Goal: Obtain resource: Download file/media

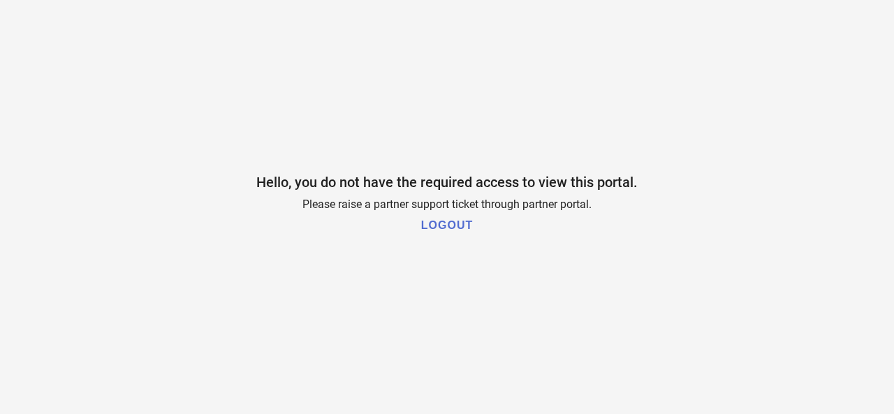
click at [450, 225] on h1 "LOGOUT" at bounding box center [447, 225] width 52 height 13
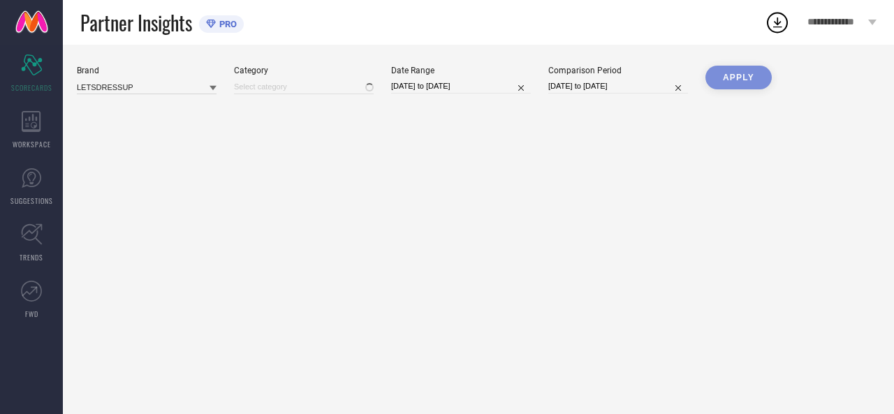
type input "All"
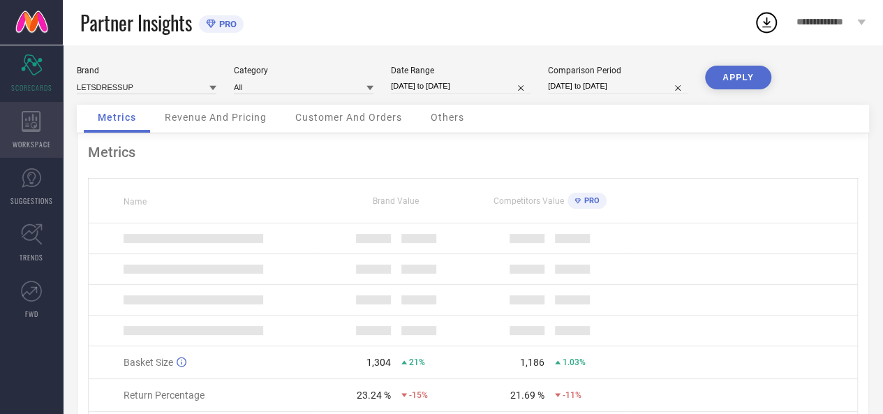
click at [35, 131] on icon at bounding box center [31, 121] width 19 height 21
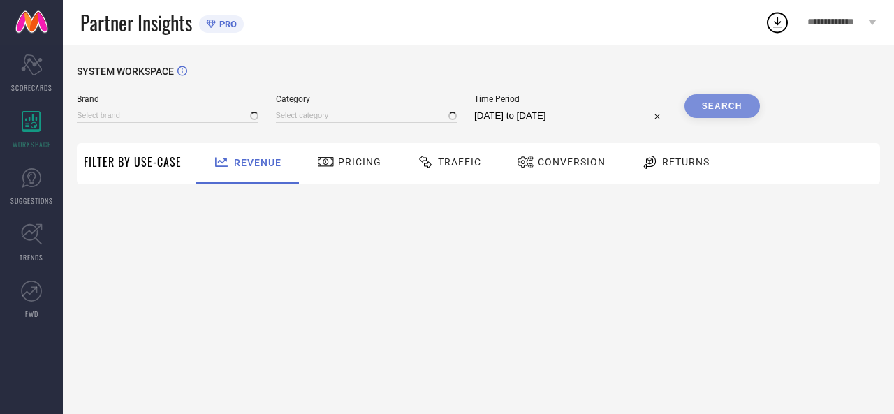
type input "LETSDRESSUP"
type input "All"
click at [466, 165] on span "Traffic" at bounding box center [459, 161] width 43 height 11
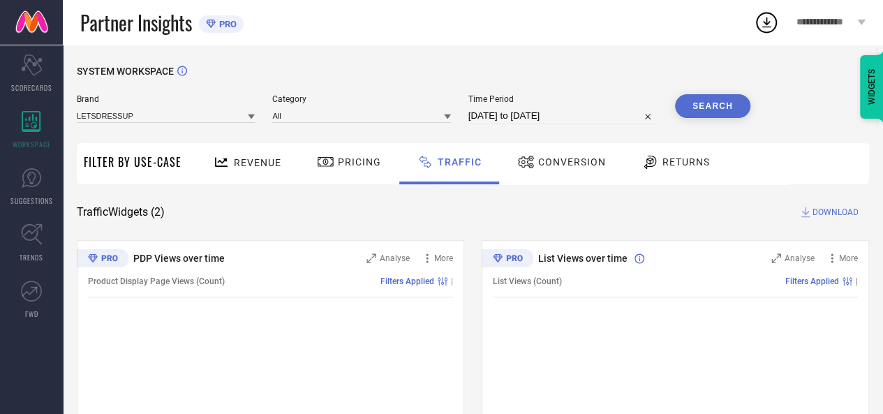
click at [610, 124] on div "24-08-2025 to 23-09-2025" at bounding box center [562, 116] width 189 height 17
select select "7"
select select "2025"
select select "8"
select select "2025"
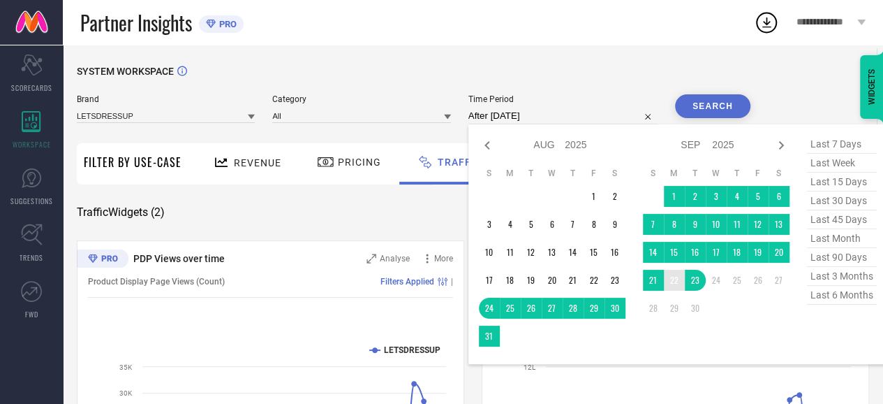
click at [669, 276] on td "22" at bounding box center [674, 280] width 21 height 21
type input "22-09-2025 to 22-09-2025"
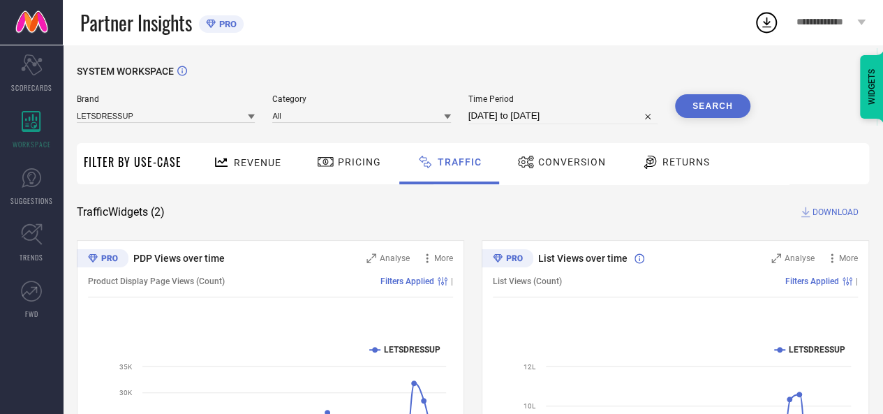
click at [710, 101] on button "Search" at bounding box center [712, 106] width 75 height 24
click at [821, 217] on span "DOWNLOAD" at bounding box center [836, 212] width 46 height 14
select select "8"
select select "2025"
select select "9"
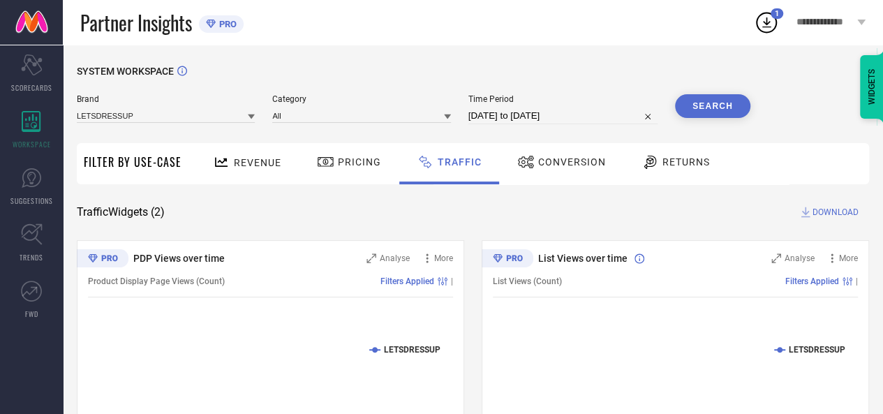
select select "2025"
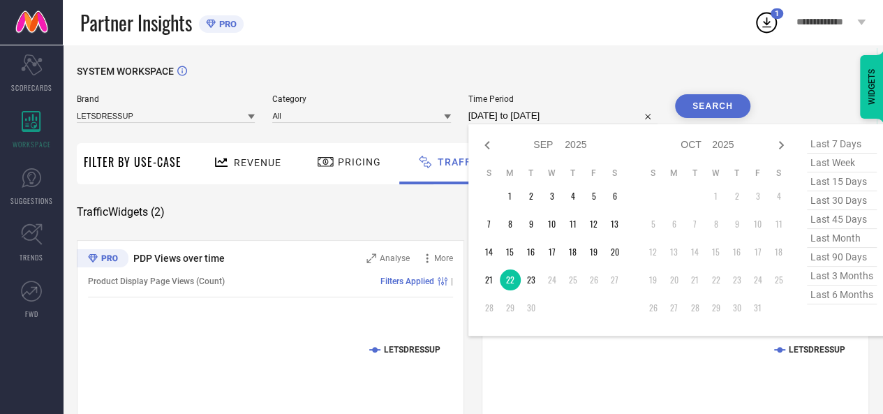
click at [607, 119] on input "22-09-2025 to 22-09-2025" at bounding box center [562, 116] width 189 height 17
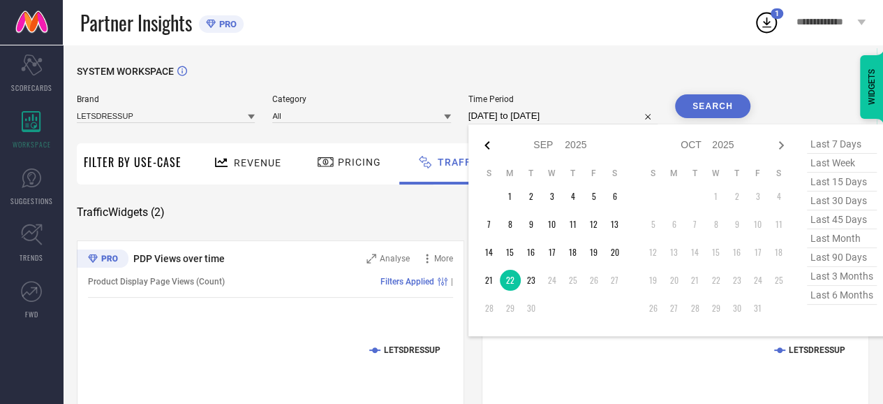
click at [494, 145] on icon at bounding box center [487, 145] width 17 height 17
select select "7"
select select "2025"
select select "8"
select select "2025"
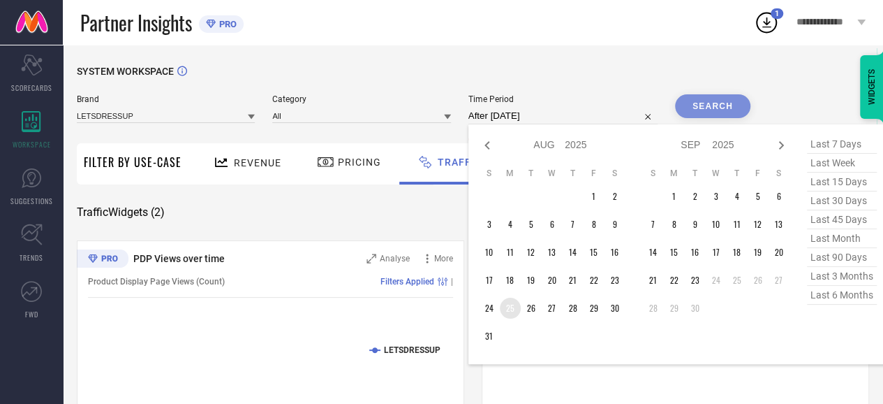
click at [512, 311] on td "25" at bounding box center [510, 307] width 21 height 21
type input "25-08-2025 to 25-08-2025"
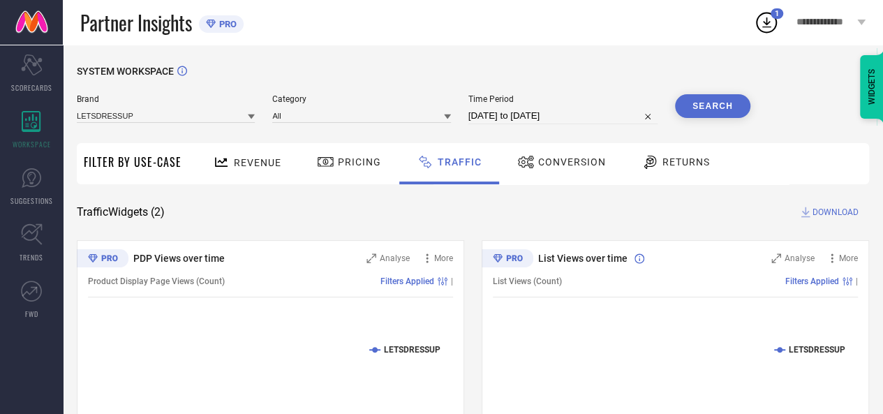
click at [733, 99] on button "Search" at bounding box center [712, 106] width 75 height 24
click at [824, 212] on span "DOWNLOAD" at bounding box center [836, 212] width 46 height 14
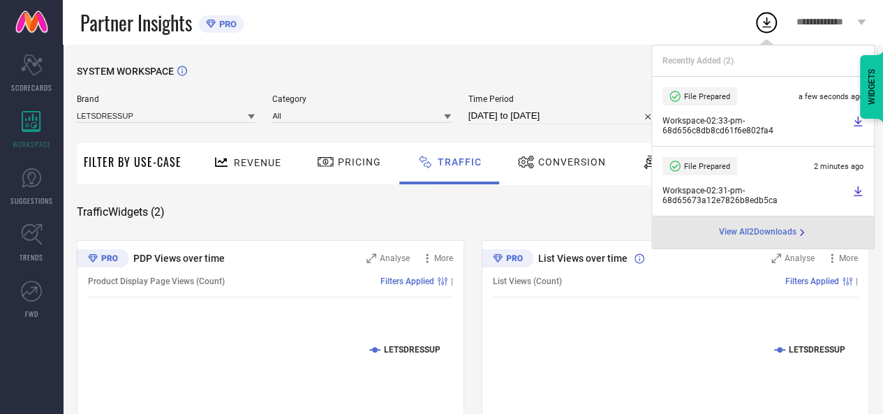
select select "7"
select select "2025"
select select "8"
select select "2025"
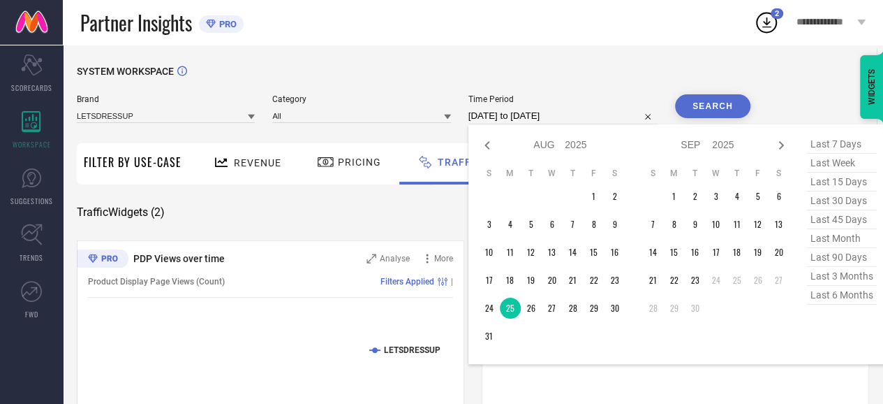
click at [605, 118] on input "25-08-2025 to 25-08-2025" at bounding box center [562, 116] width 189 height 17
click at [535, 314] on td "26" at bounding box center [531, 307] width 21 height 21
type input "26-08-2025 to 26-08-2025"
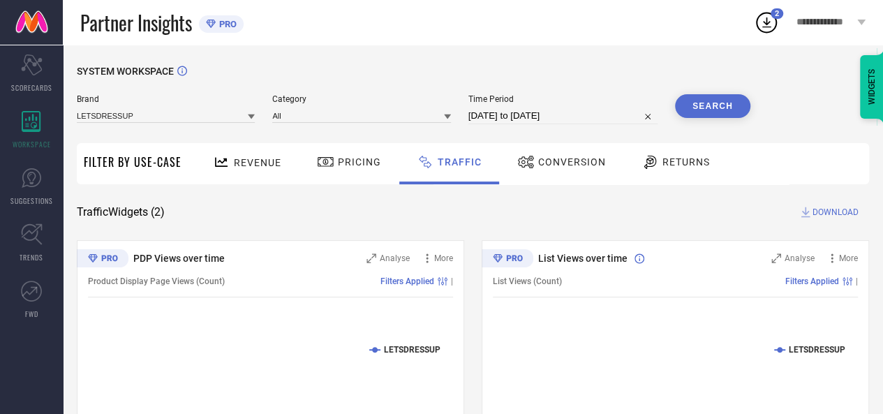
click at [705, 109] on button "Search" at bounding box center [712, 106] width 75 height 24
click at [821, 210] on span "DOWNLOAD" at bounding box center [836, 212] width 46 height 14
click at [621, 40] on div "Partner Insights PRO" at bounding box center [417, 22] width 674 height 45
click at [839, 216] on span "DOWNLOAD" at bounding box center [836, 212] width 46 height 14
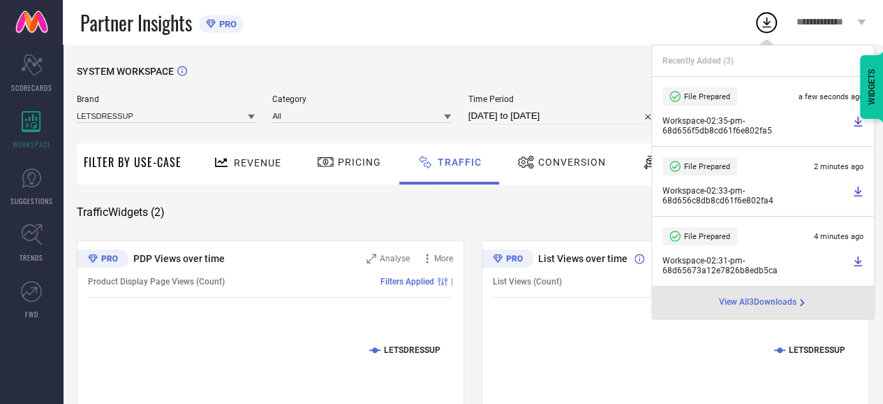
select select "7"
select select "2025"
select select "8"
select select "2025"
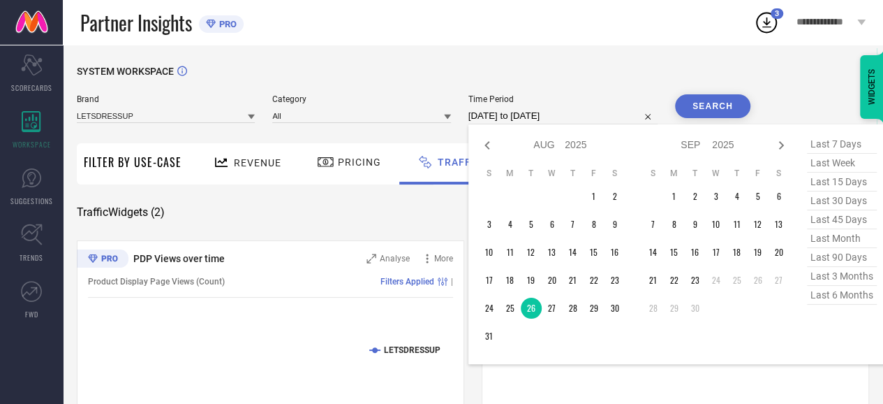
click at [586, 117] on input "26-08-2025 to 26-08-2025" at bounding box center [562, 116] width 189 height 17
click at [552, 312] on td "27" at bounding box center [552, 307] width 21 height 21
type input "27-08-2025 to 27-08-2025"
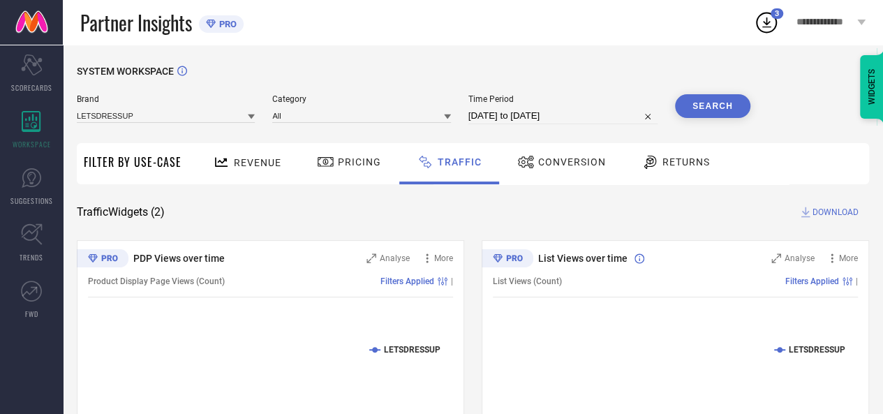
click at [728, 112] on button "Search" at bounding box center [712, 106] width 75 height 24
click at [708, 100] on button "Search" at bounding box center [712, 106] width 75 height 24
click at [821, 214] on span "DOWNLOAD" at bounding box center [836, 212] width 46 height 14
